Goal: Information Seeking & Learning: Learn about a topic

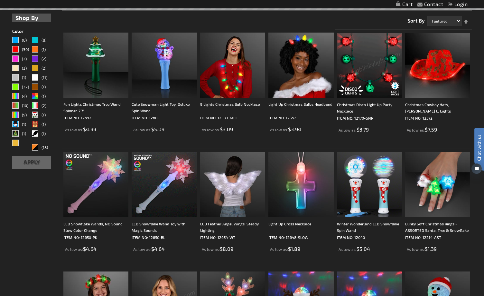
scroll to position [193, 0]
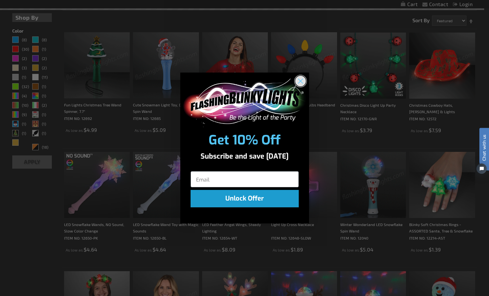
click at [299, 80] on icon "Close dialog" at bounding box center [300, 81] width 5 height 5
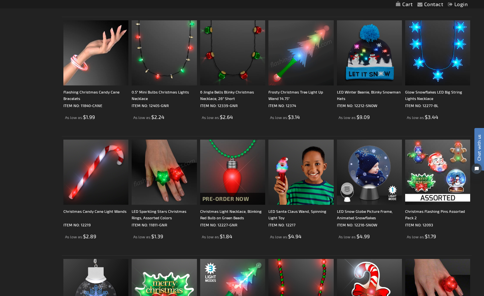
scroll to position [934, 0]
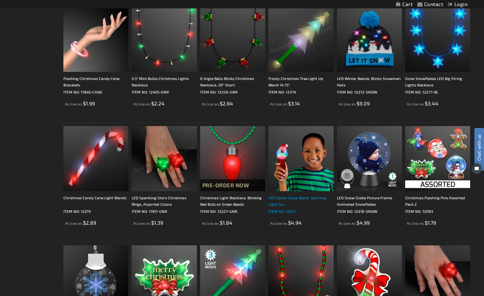
click at [278, 199] on div "LED Santa Claus Wand, Spinning Light Toy" at bounding box center [301, 200] width 65 height 13
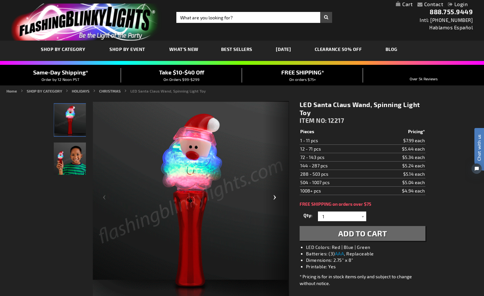
click at [277, 198] on div "Next" at bounding box center [276, 200] width 26 height 198
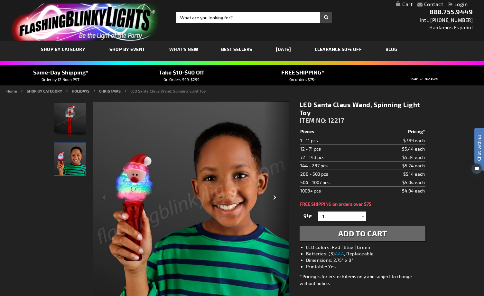
click at [277, 198] on div "Next" at bounding box center [276, 200] width 26 height 198
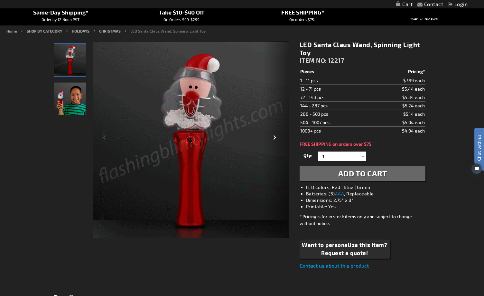
scroll to position [64, 0]
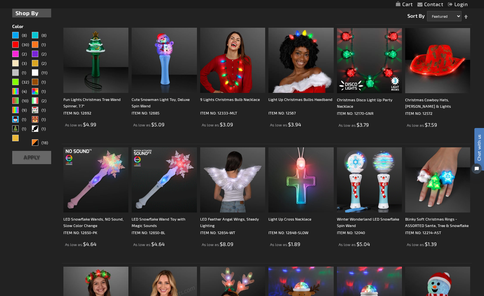
scroll to position [97, 0]
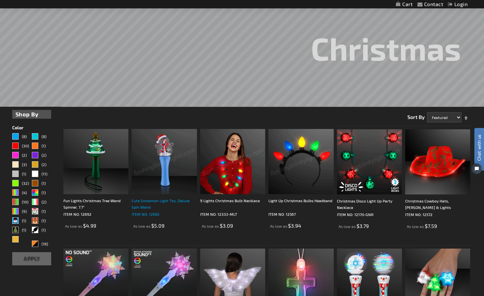
click at [143, 201] on div "Cute Snowman Light Toy, Deluxe Spin Wand" at bounding box center [164, 203] width 65 height 13
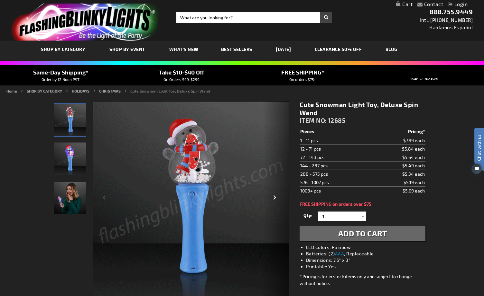
click at [275, 197] on div "Next" at bounding box center [276, 200] width 26 height 198
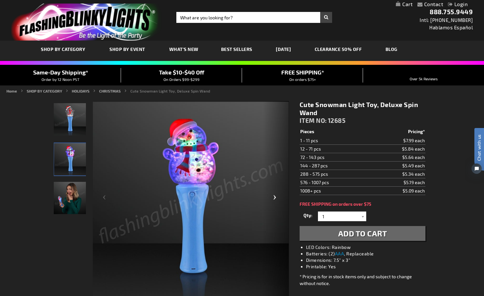
click at [275, 197] on div "Next" at bounding box center [276, 200] width 26 height 198
